Goal: Use online tool/utility: Utilize a website feature to perform a specific function

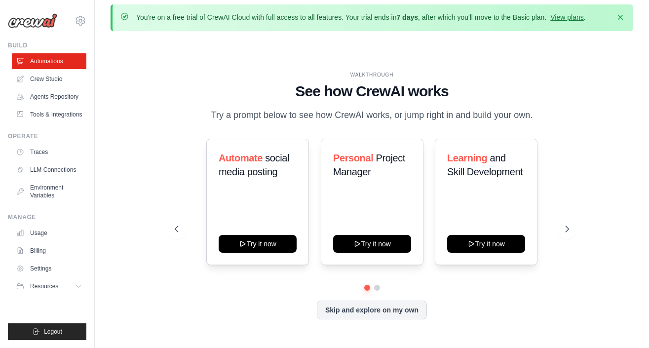
scroll to position [6, 0]
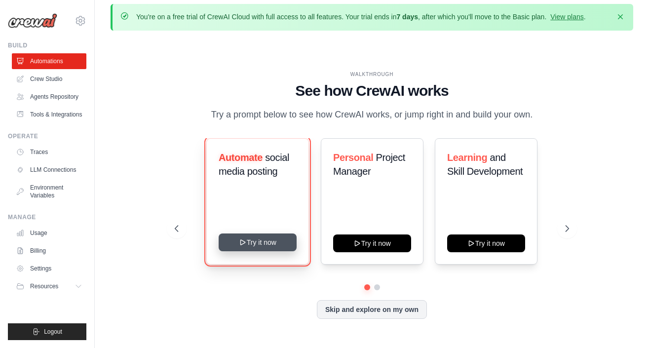
click at [251, 247] on button "Try it now" at bounding box center [258, 243] width 78 height 18
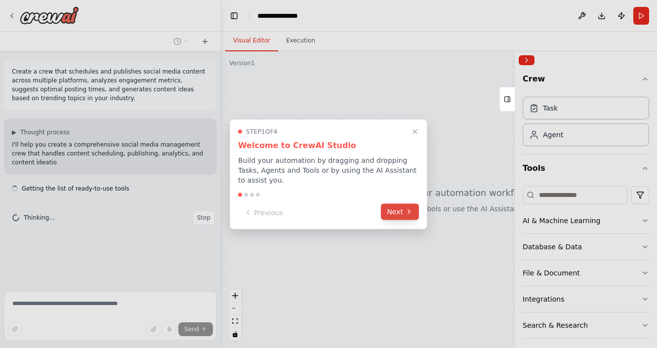
click at [407, 215] on icon at bounding box center [409, 212] width 8 height 8
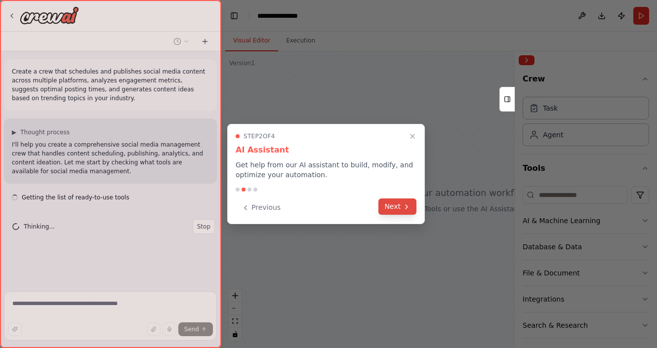
click at [405, 208] on icon at bounding box center [406, 207] width 2 height 4
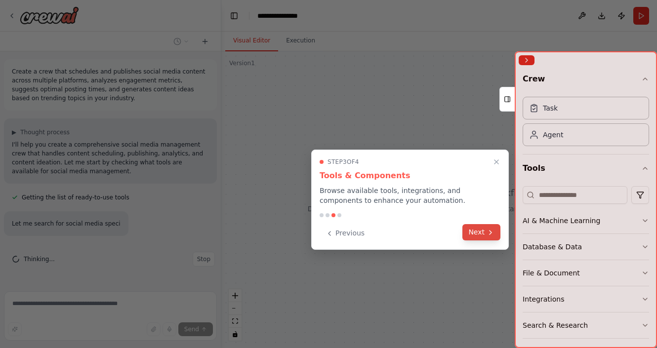
click at [479, 233] on button "Next" at bounding box center [481, 232] width 38 height 16
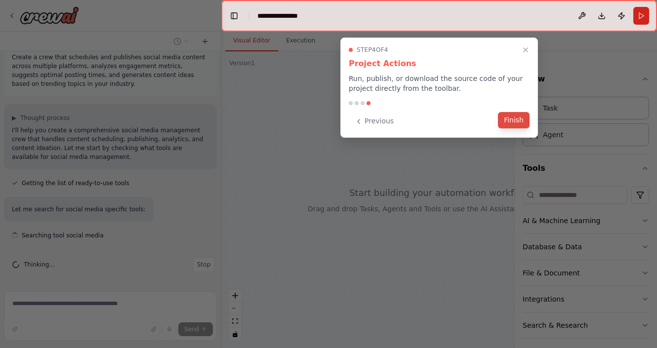
click at [508, 122] on button "Finish" at bounding box center [514, 120] width 32 height 16
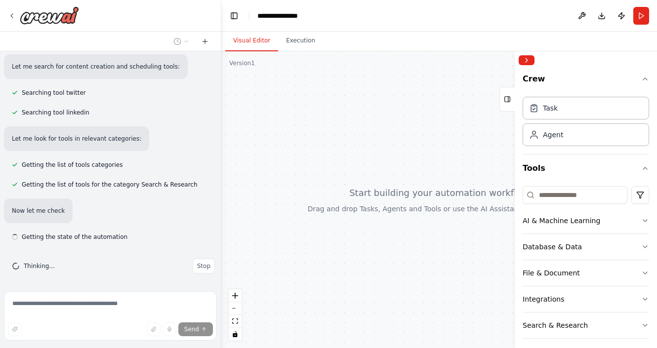
scroll to position [211, 0]
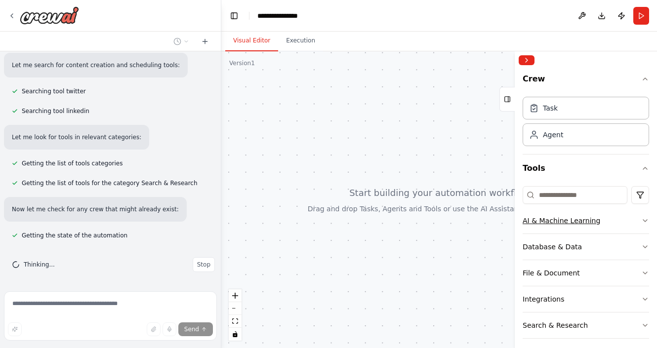
click at [641, 223] on icon "button" at bounding box center [645, 221] width 8 height 8
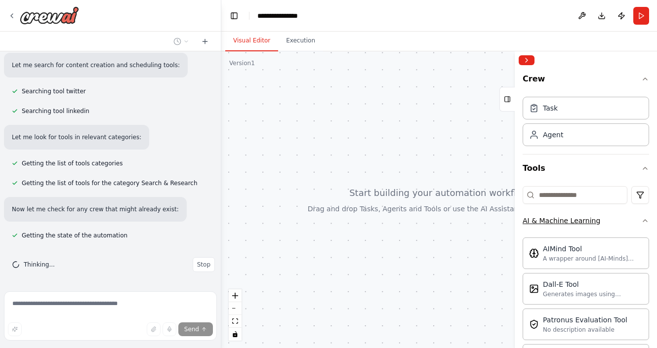
click at [641, 223] on icon "button" at bounding box center [645, 221] width 8 height 8
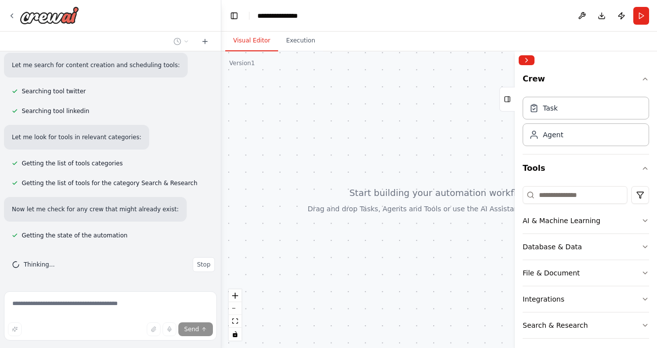
click at [367, 153] on div at bounding box center [439, 199] width 436 height 297
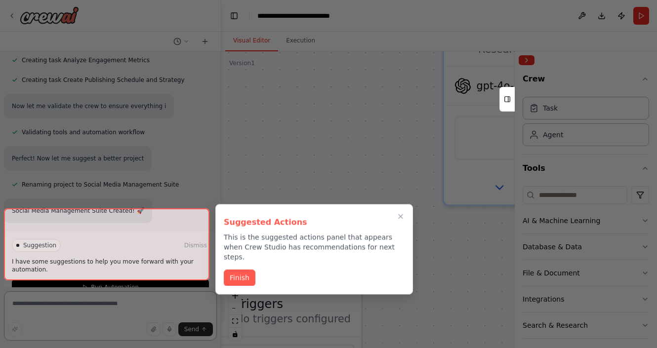
scroll to position [702, 0]
